Goal: Information Seeking & Learning: Learn about a topic

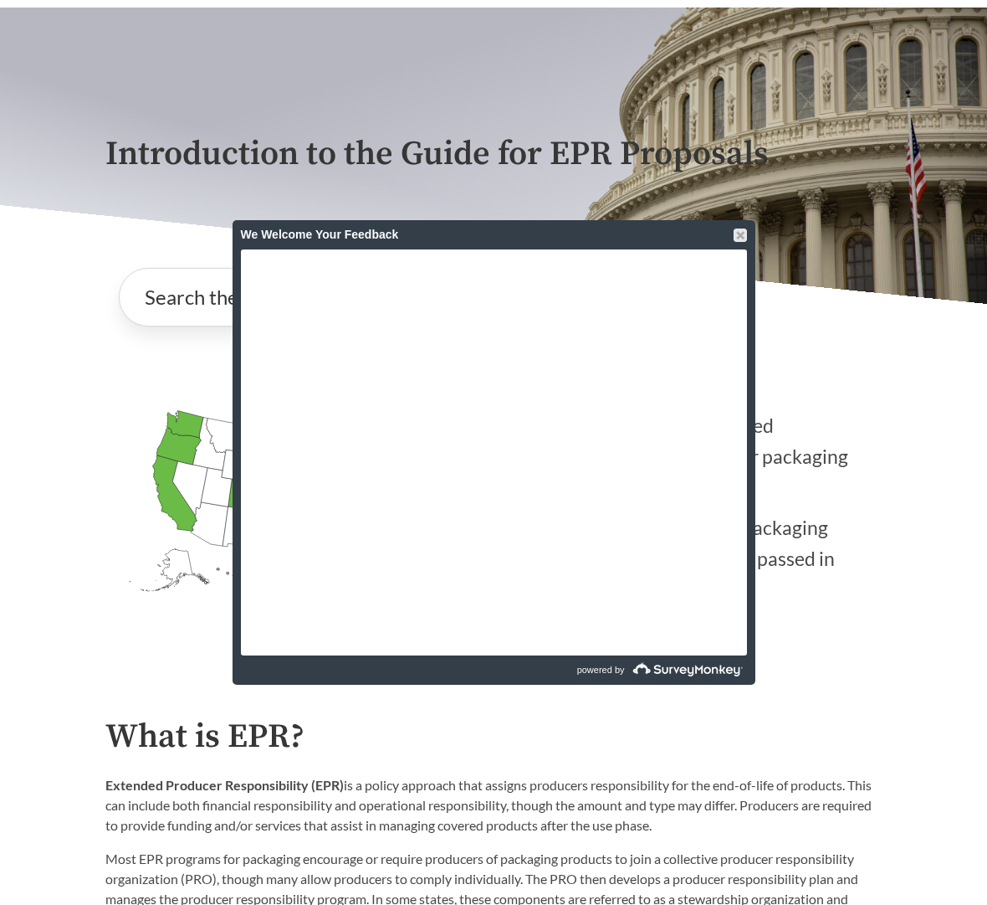
scroll to position [99, 0]
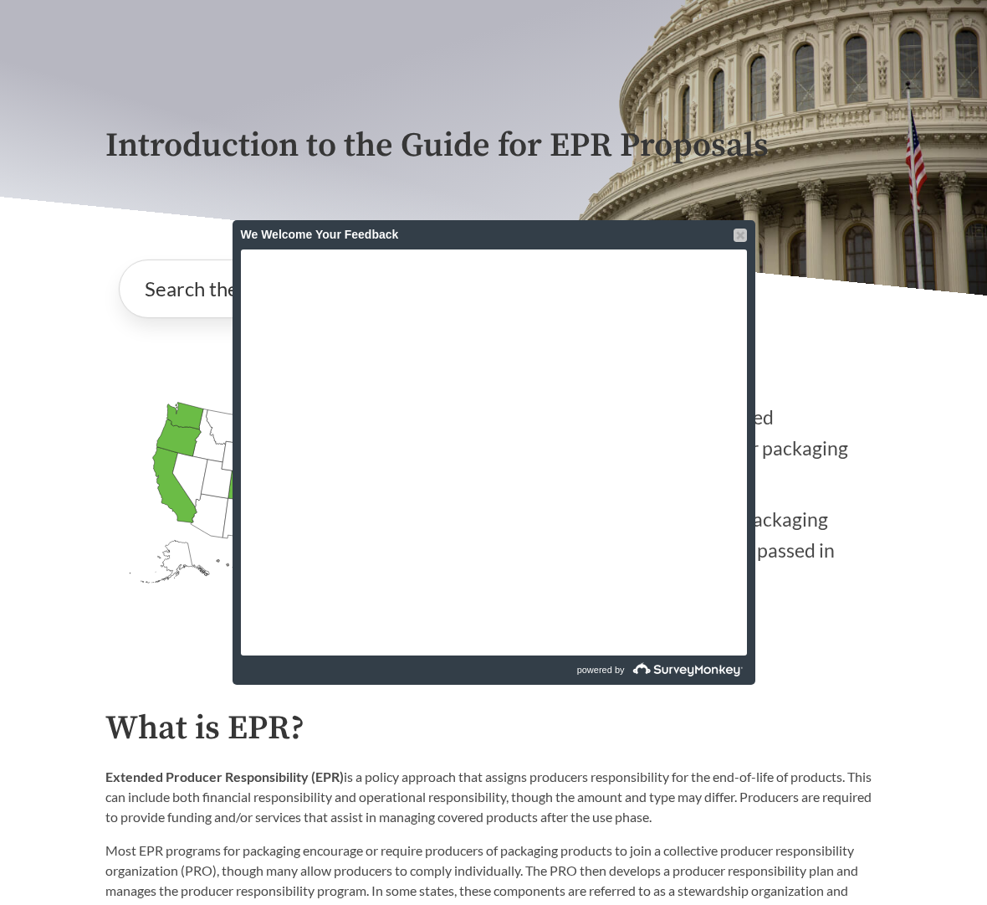
click at [744, 231] on div at bounding box center [740, 234] width 13 height 13
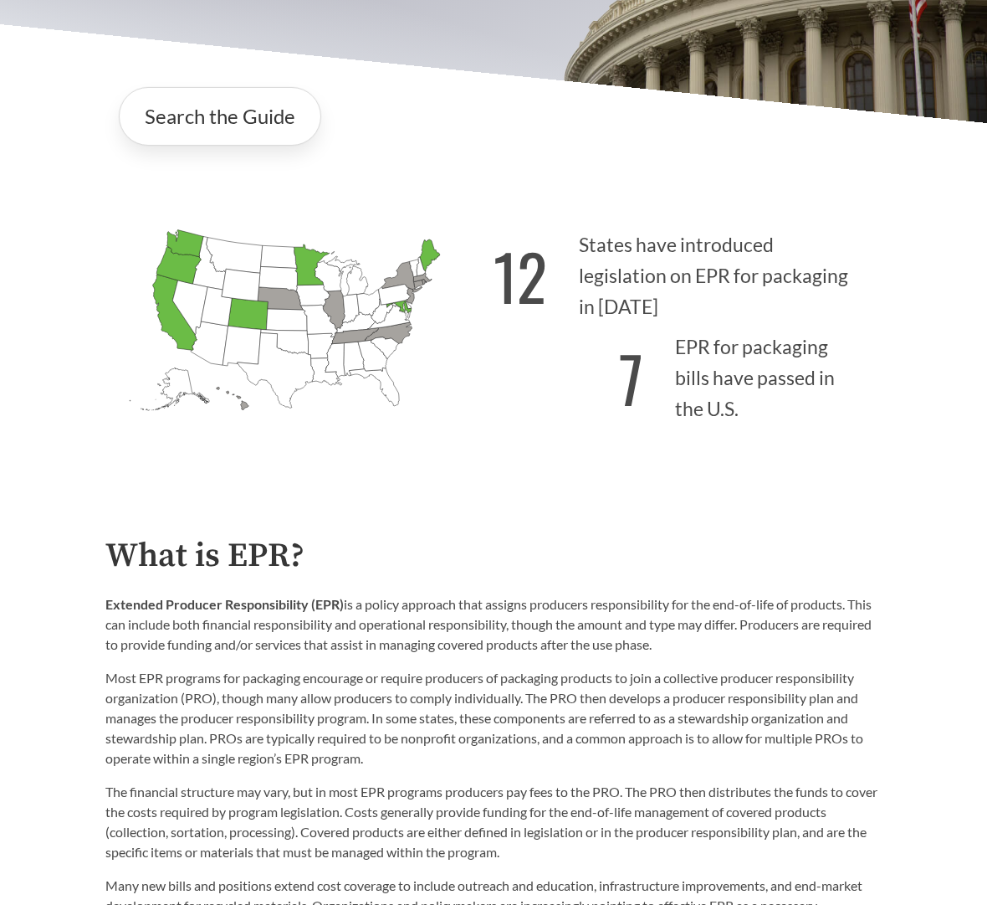
scroll to position [470, 0]
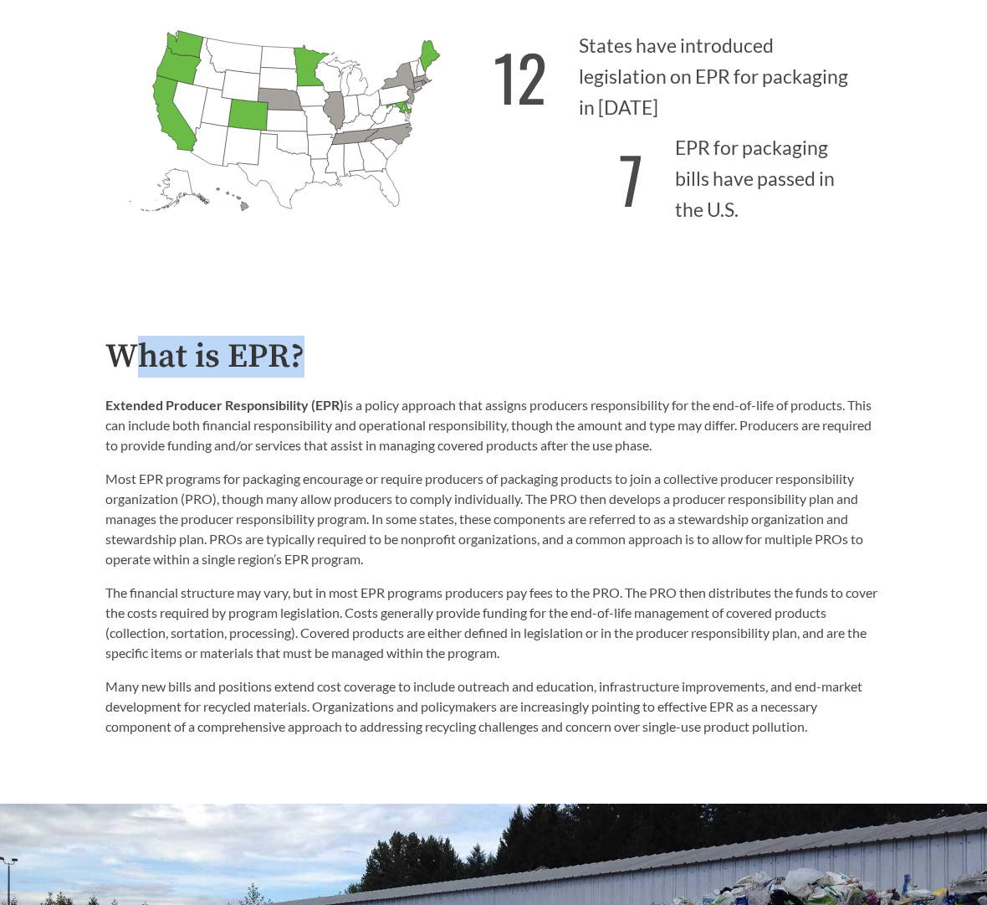
drag, startPoint x: 151, startPoint y: 351, endPoint x: 487, endPoint y: 484, distance: 360.9
click at [425, 380] on div "What is EPR? Extended Producer Responsibility (EPR) is a policy approach that a…" at bounding box center [493, 537] width 776 height 398
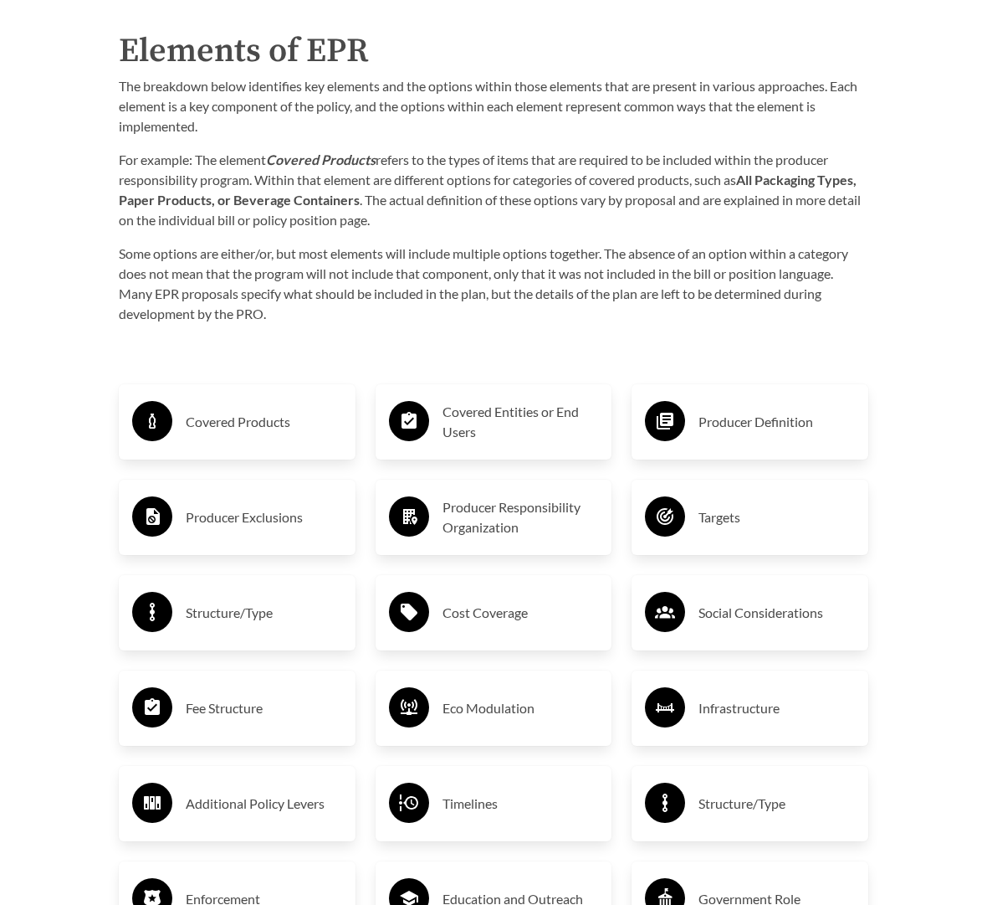
scroll to position [2355, 0]
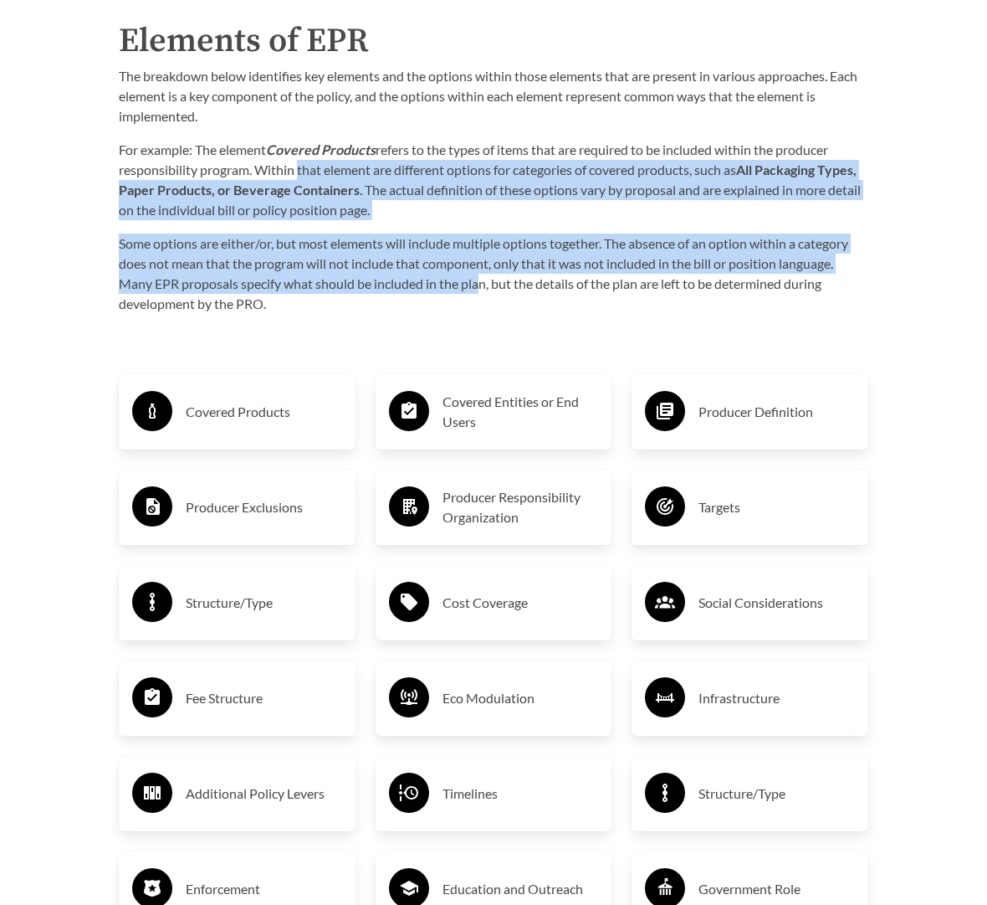
drag, startPoint x: 293, startPoint y: 154, endPoint x: 485, endPoint y: 267, distance: 223.2
click at [484, 267] on div "The breakdown below identifies key elements and the options within those elemen…" at bounding box center [494, 190] width 750 height 248
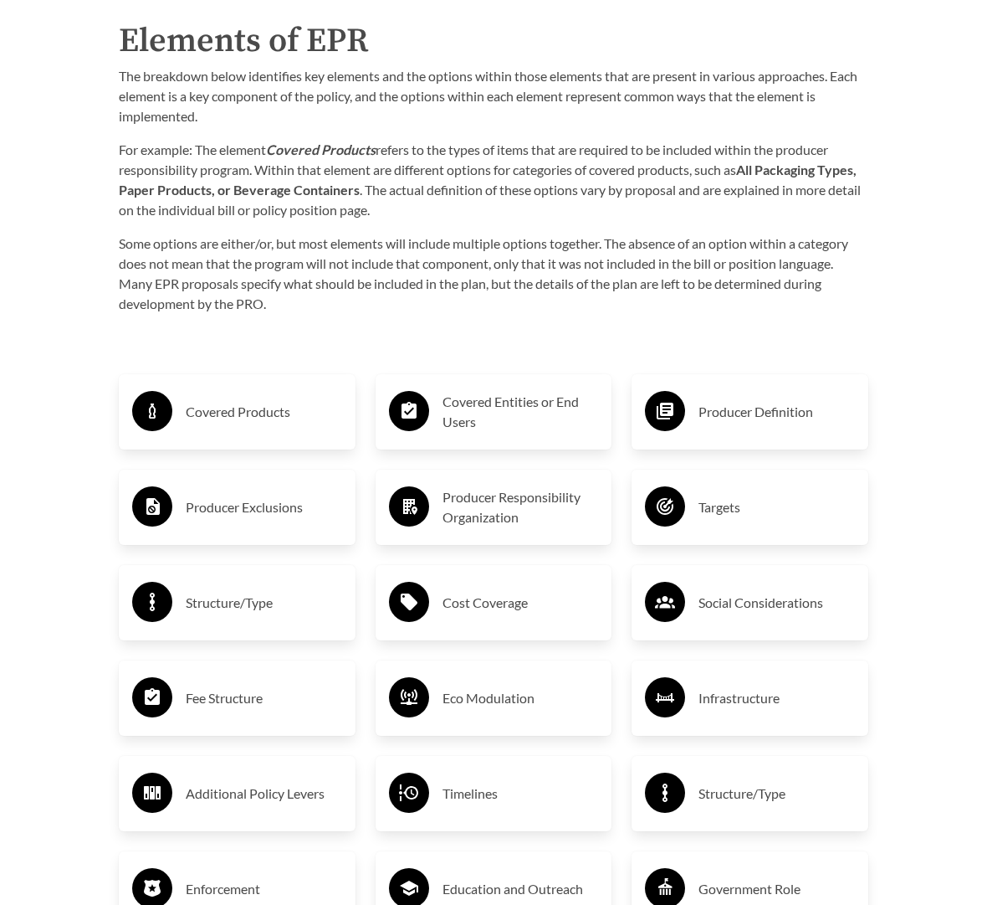
click at [485, 267] on p "Some options are either/or, but most elements will include multiple options tog…" at bounding box center [494, 273] width 750 height 80
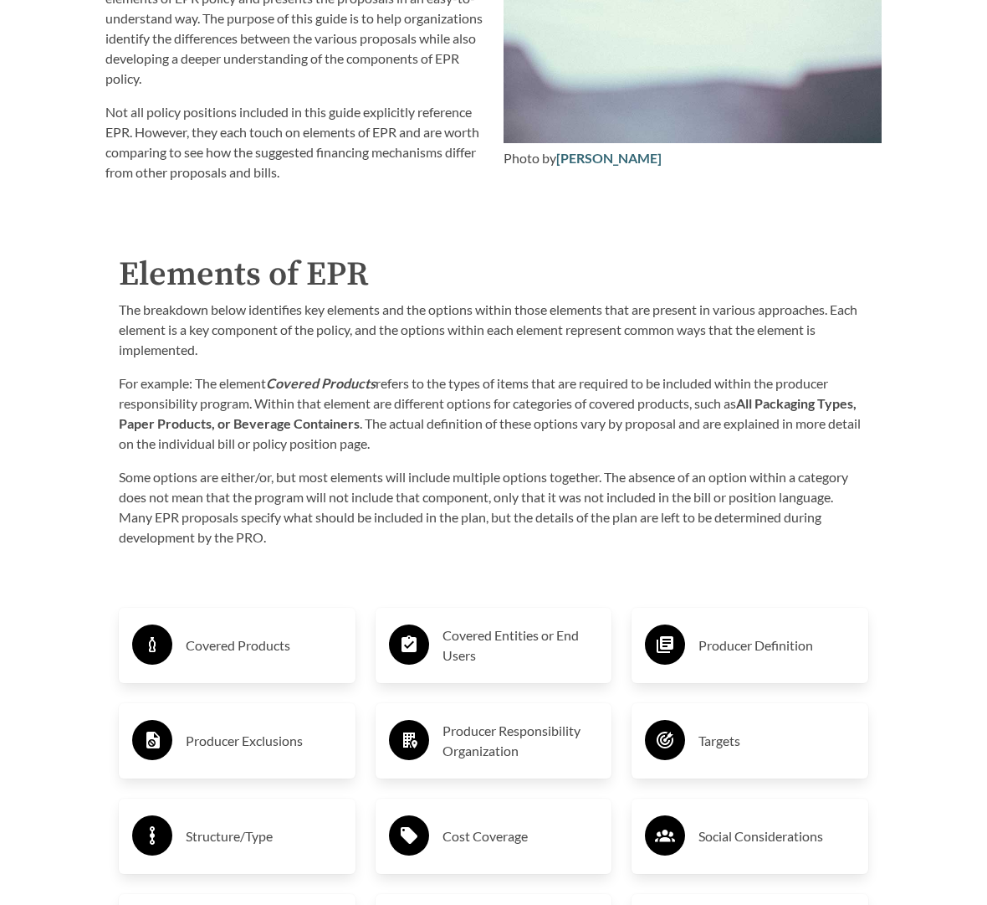
scroll to position [2124, 0]
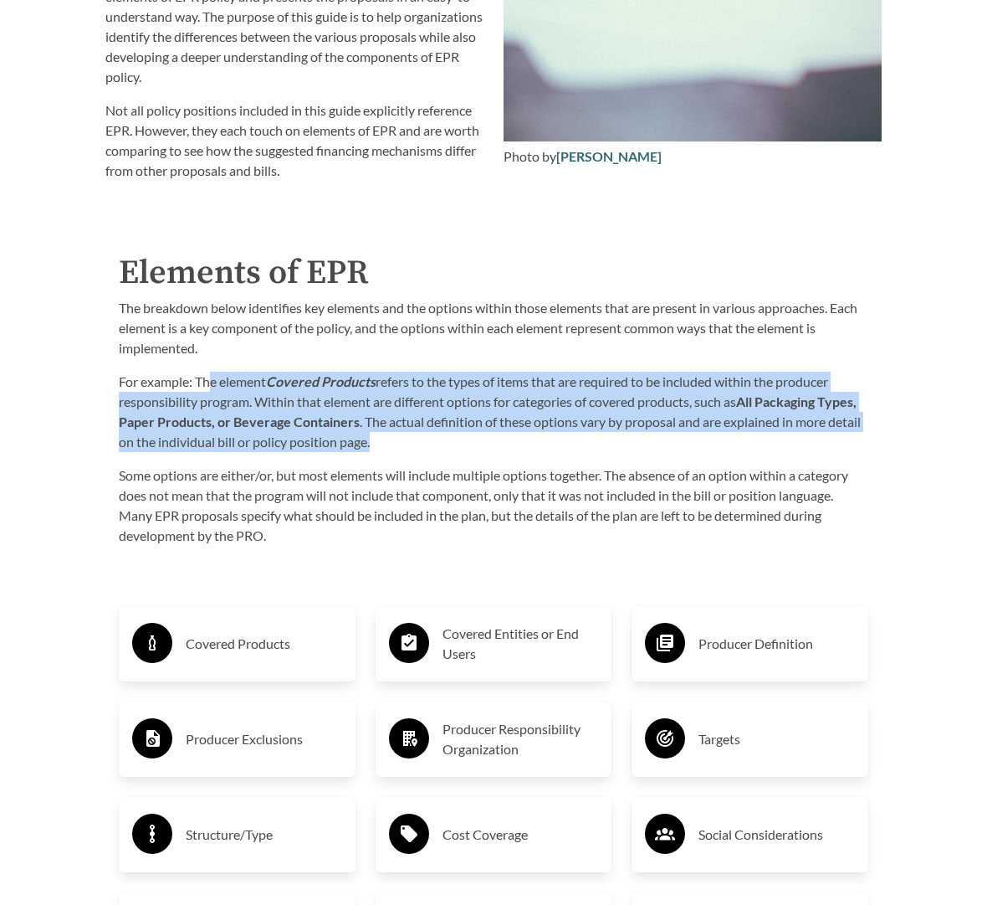
drag, startPoint x: 214, startPoint y: 362, endPoint x: 607, endPoint y: 419, distance: 396.5
click at [607, 419] on p "For example: The element Covered Products refers to the types of items that are…" at bounding box center [494, 412] width 750 height 80
drag, startPoint x: 597, startPoint y: 426, endPoint x: 471, endPoint y: 376, distance: 135.2
click at [471, 376] on p "For example: The element Covered Products refers to the types of items that are…" at bounding box center [494, 412] width 750 height 80
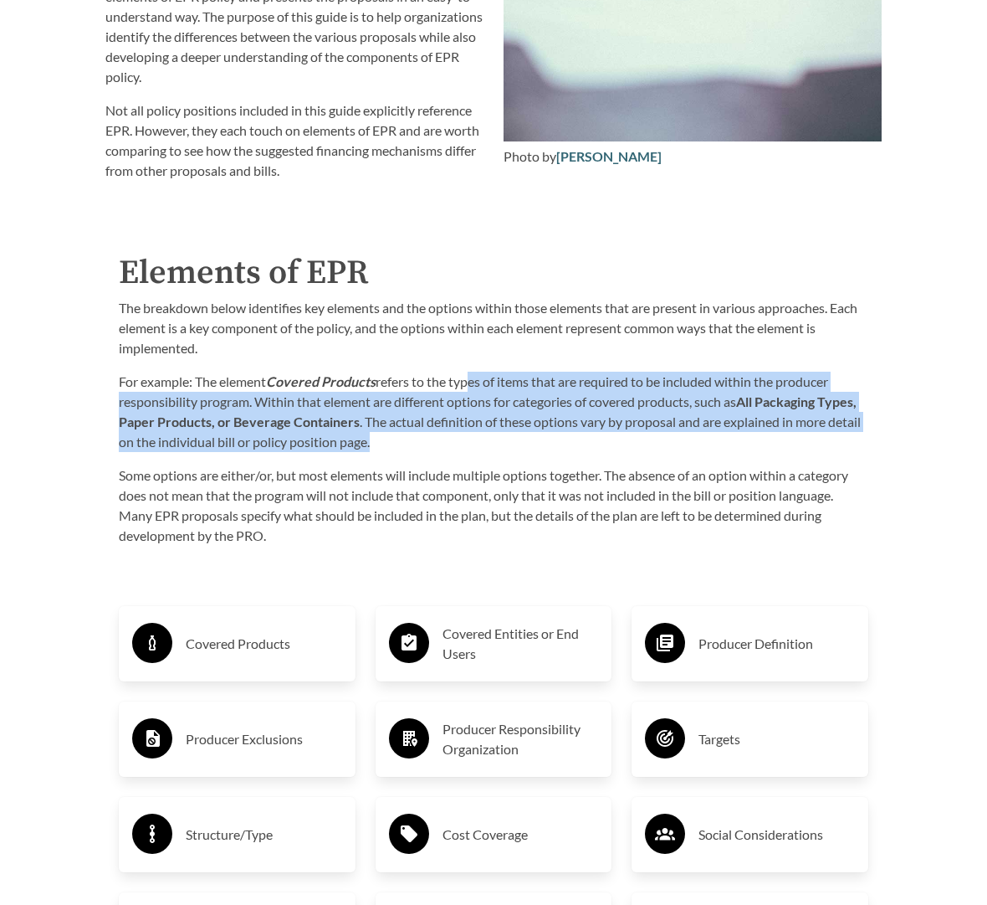
click at [471, 376] on p "For example: The element Covered Products refers to the types of items that are…" at bounding box center [494, 412] width 750 height 80
drag, startPoint x: 197, startPoint y: 334, endPoint x: 520, endPoint y: 419, distance: 334.9
click at [520, 419] on div "The breakdown below identifies key elements and the options within those elemen…" at bounding box center [494, 422] width 750 height 248
click at [520, 419] on p "For example: The element Covered Products refers to the types of items that are…" at bounding box center [494, 412] width 750 height 80
drag, startPoint x: 529, startPoint y: 424, endPoint x: 255, endPoint y: 369, distance: 279.1
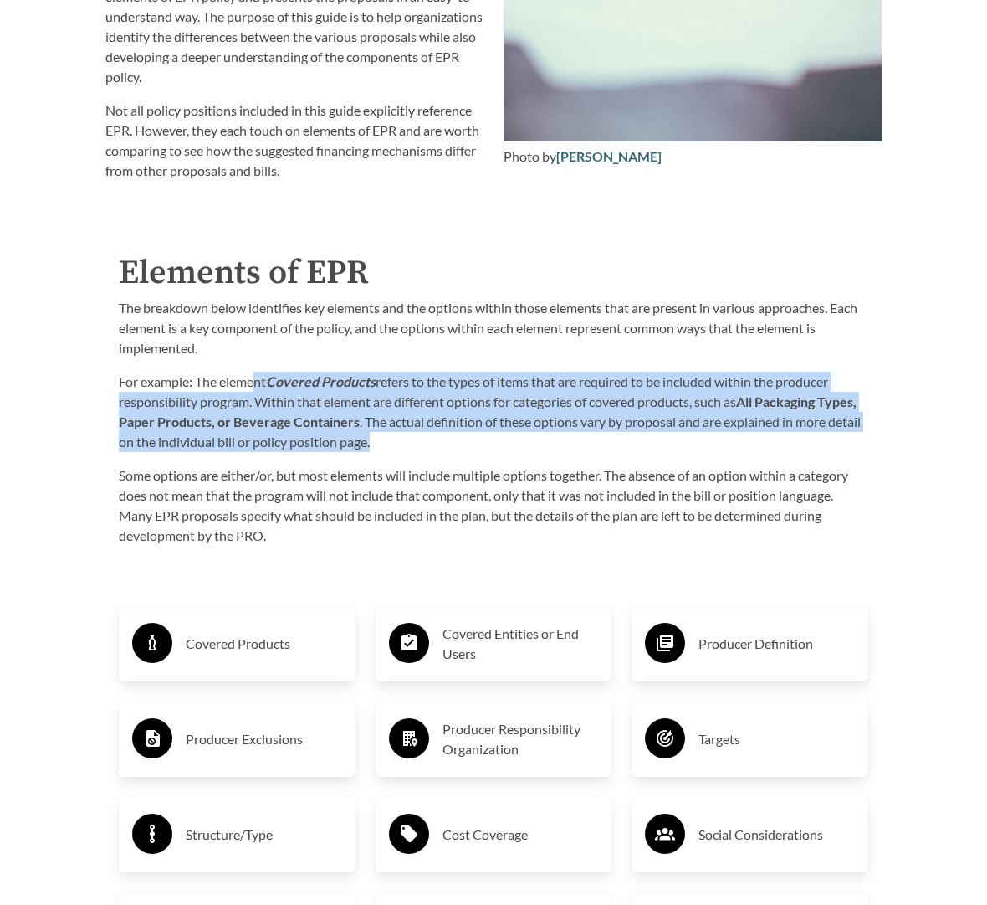
click at [255, 372] on p "For example: The element Covered Products refers to the types of items that are…" at bounding box center [494, 412] width 750 height 80
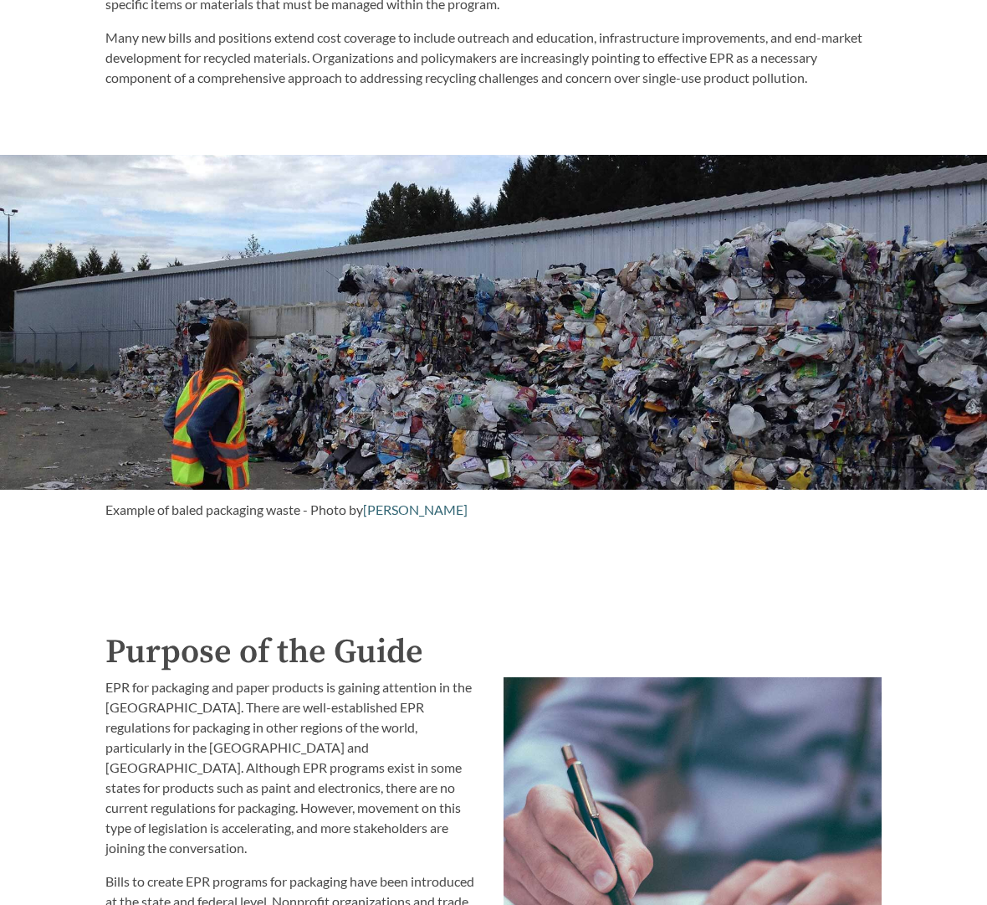
scroll to position [1111, 0]
